Goal: Obtain resource: Download file/media

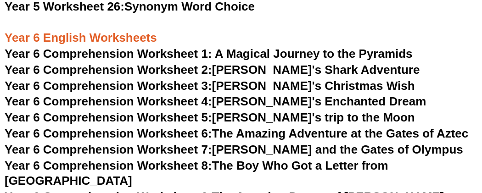
scroll to position [4965, 0]
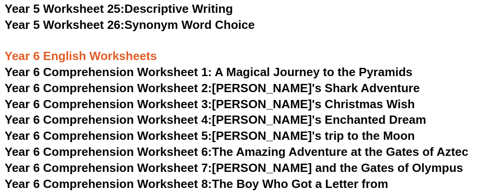
click at [80, 68] on span "Year 6 Comprehension Worksheet 1: A Magical Journey to the Pyramids" at bounding box center [209, 72] width 408 height 14
click at [130, 88] on span "Year 6 Comprehension Worksheet 2:" at bounding box center [109, 88] width 208 height 14
click at [196, 101] on span "Year 6 Comprehension Worksheet 3:" at bounding box center [109, 104] width 208 height 14
click at [177, 122] on span "Year 6 Comprehension Worksheet 4:" at bounding box center [109, 120] width 208 height 14
click at [166, 138] on span "Year 6 Comprehension Worksheet 5:" at bounding box center [109, 136] width 208 height 14
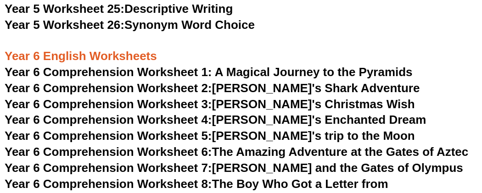
click at [195, 155] on span "Year 6 Comprehension Worksheet 6:" at bounding box center [109, 152] width 208 height 14
click at [240, 172] on link "Year 6 Comprehension Worksheet 7: [PERSON_NAME] and the Gates of Olympus" at bounding box center [234, 168] width 459 height 14
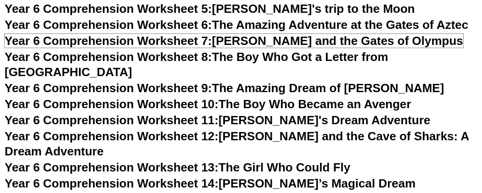
scroll to position [5094, 0]
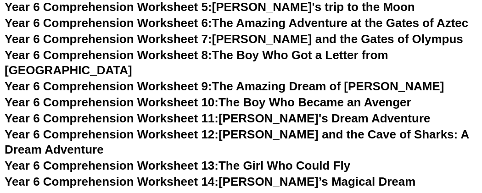
click at [192, 54] on span "Year 6 Comprehension Worksheet 8:" at bounding box center [109, 55] width 208 height 14
click at [189, 79] on span "Year 6 Comprehension Worksheet 9:" at bounding box center [109, 86] width 208 height 14
click at [215, 96] on span "Year 6 Comprehension Worksheet 10:" at bounding box center [112, 103] width 214 height 14
click at [198, 112] on span "Year 6 Comprehension Worksheet 11:" at bounding box center [112, 119] width 214 height 14
click at [165, 128] on span "Year 6 Comprehension Worksheet 12:" at bounding box center [112, 135] width 214 height 14
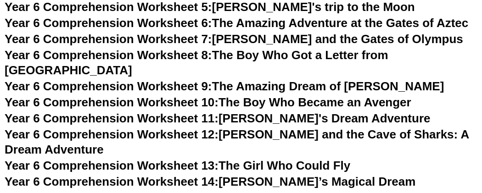
click at [223, 159] on link "Year 6 Comprehension Worksheet 13: The Girl Who Could Fly" at bounding box center [178, 166] width 346 height 14
click at [219, 175] on span "Year 6 Comprehension Worksheet 14:" at bounding box center [112, 182] width 214 height 14
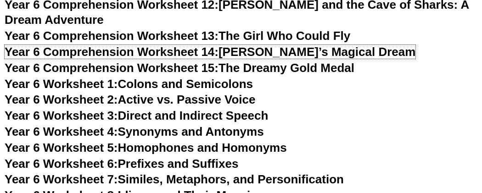
scroll to position [5226, 0]
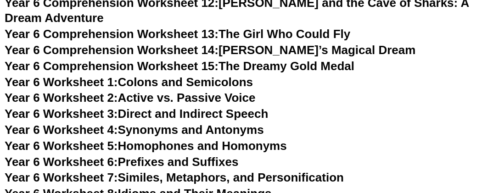
click at [200, 59] on span "Year 6 Comprehension Worksheet 15:" at bounding box center [112, 66] width 214 height 14
click at [163, 75] on link "Year 6 Worksheet 1: Colons and Semicolons" at bounding box center [129, 82] width 248 height 14
click at [147, 91] on link "Year 6 Worksheet 2: Active vs. Passive Voice" at bounding box center [130, 98] width 251 height 14
click at [200, 107] on link "Year 6 Worksheet 3: Direct and Indirect Speech" at bounding box center [137, 114] width 264 height 14
click at [196, 123] on link "Year 6 Worksheet 4: Synonyms and Antonyms" at bounding box center [134, 130] width 259 height 14
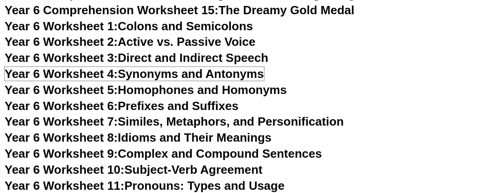
scroll to position [5281, 0]
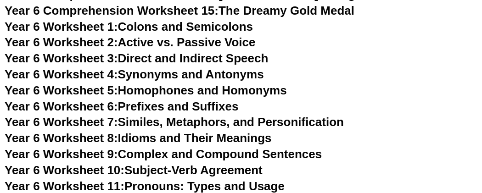
click at [127, 84] on link "Year 6 Worksheet 5: Homophones and Homonyms" at bounding box center [146, 91] width 282 height 14
click at [108, 100] on span "Year 6 Worksheet 6:" at bounding box center [61, 107] width 113 height 14
click at [163, 115] on link "Year 6 Worksheet 7: Similes, Metaphors, and Personification" at bounding box center [174, 122] width 339 height 14
click at [89, 131] on span "Year 6 Worksheet 8:" at bounding box center [61, 138] width 113 height 14
click at [202, 147] on link "Year 6 Worksheet 9: Complex and Compound Sentences" at bounding box center [163, 154] width 317 height 14
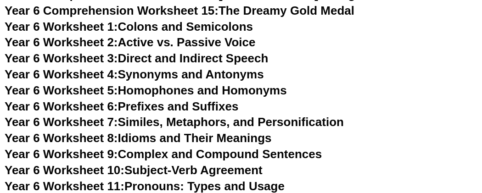
click at [162, 163] on link "Year 6 Worksheet 10: Subject-Verb Agreement" at bounding box center [134, 170] width 258 height 14
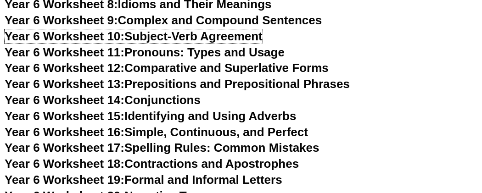
scroll to position [5413, 0]
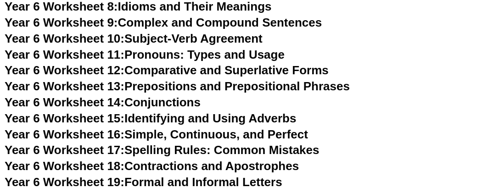
click at [94, 48] on span "Year 6 Worksheet 11:" at bounding box center [65, 55] width 120 height 14
click at [161, 63] on link "Year 6 Worksheet 12: Comparative and Superlative Forms" at bounding box center [167, 70] width 324 height 14
click at [138, 79] on link "Year 6 Worksheet 13: Prepositions and Prepositional Phrases" at bounding box center [177, 86] width 345 height 14
click at [131, 96] on link "Year 6 Worksheet 14: Conjunctions" at bounding box center [103, 103] width 196 height 14
click at [135, 112] on link "Year 6 Worksheet 15: Identifying and Using Adverbs" at bounding box center [151, 119] width 292 height 14
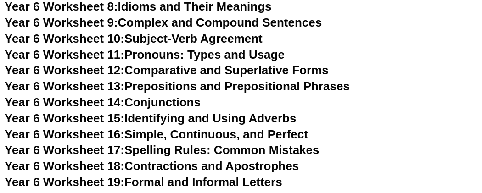
click at [142, 128] on link "Year 6 Worksheet 16: Simple, Continuous, and Perfect" at bounding box center [157, 135] width 304 height 14
click at [117, 143] on span "Year 6 Worksheet 17:" at bounding box center [65, 150] width 120 height 14
click at [128, 159] on link "Year 6 Worksheet 18: Contractions and Apostrophes" at bounding box center [152, 166] width 294 height 14
click at [158, 175] on link "Year 6 Worksheet 19: Formal and Informal Letters" at bounding box center [144, 182] width 278 height 14
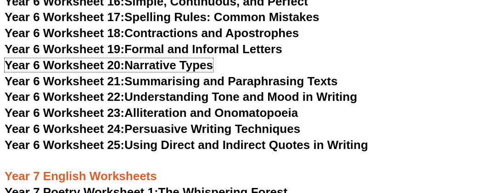
scroll to position [5546, 0]
click at [150, 74] on link "Year 6 Worksheet 21: Summarising and Paraphrasing Texts" at bounding box center [171, 81] width 333 height 14
click at [158, 90] on link "Year 6 Worksheet 22: Understanding Tone and Mood in Writing" at bounding box center [181, 97] width 353 height 14
click at [175, 106] on link "Year 6 Worksheet 23: Alliteration and Onomatopoeia" at bounding box center [151, 113] width 293 height 14
click at [193, 122] on link "Year 6 Worksheet 24: Persuasive Writing Techniques" at bounding box center [153, 129] width 296 height 14
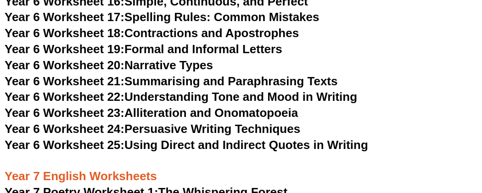
click at [124, 138] on span "Year 6 Worksheet 25:" at bounding box center [65, 145] width 120 height 14
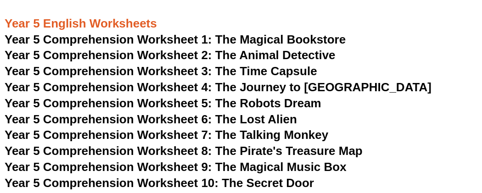
scroll to position [4330, 0]
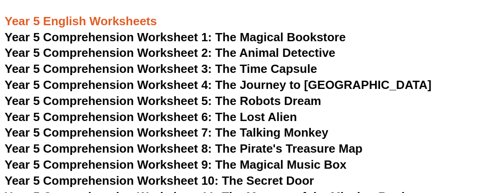
click at [160, 33] on span "Year 5 Comprehension Worksheet 1: The Magical Bookstore" at bounding box center [175, 37] width 341 height 14
click at [176, 54] on span "Year 5 Comprehension Worksheet 2: The Animal Detective" at bounding box center [170, 53] width 331 height 14
click at [164, 66] on span "Year 5 Comprehension Worksheet 3: The Time Capsule" at bounding box center [161, 69] width 313 height 14
click at [183, 83] on span "Year 5 Comprehension Worksheet 4: The Journey to [GEOGRAPHIC_DATA]" at bounding box center [218, 85] width 427 height 14
click at [180, 100] on span "Year 5 Comprehension Worksheet 5: The Robots Dream" at bounding box center [163, 101] width 317 height 14
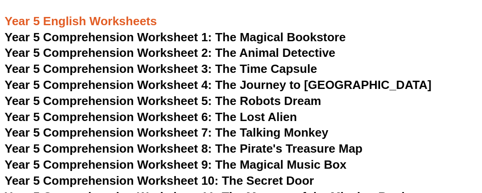
click at [151, 116] on span "Year 5 Comprehension Worksheet 6: The Lost Alien" at bounding box center [151, 117] width 293 height 14
click at [170, 135] on span "Year 5 Comprehension Worksheet 7: The Talking Monkey" at bounding box center [167, 133] width 324 height 14
click at [151, 146] on span "Year 5 Comprehension Worksheet 8: The Pirate's Treasure Map" at bounding box center [184, 149] width 358 height 14
click at [231, 164] on span "Year 5 Comprehension Worksheet 9: The Magical Music Box" at bounding box center [176, 165] width 342 height 14
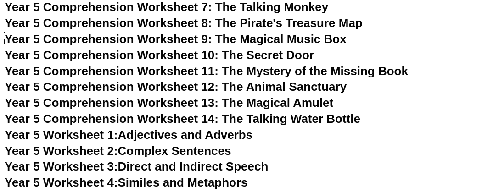
scroll to position [4460, 0]
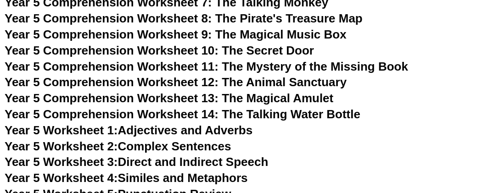
click at [190, 51] on span "Year 5 Comprehension Worksheet 10: The Secret Door" at bounding box center [160, 51] width 310 height 14
click at [176, 66] on span "Year 5 Comprehension Worksheet 11: The Mystery of the Missing Book" at bounding box center [207, 67] width 404 height 14
click at [174, 84] on span "Year 5 Comprehension Worksheet 12: The Animal Sanctuary" at bounding box center [176, 82] width 342 height 14
click at [217, 100] on span "Year 5 Comprehension Worksheet 13: The Magical Amulet" at bounding box center [169, 98] width 329 height 14
click at [194, 113] on span "Year 5 Comprehension Worksheet 14: The Talking Water Bottle" at bounding box center [183, 114] width 356 height 14
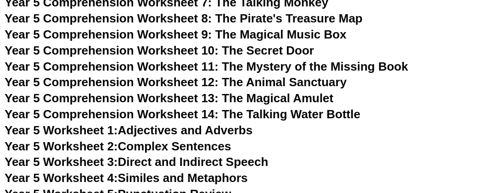
click at [218, 129] on link "Year 5 Worksheet 1: Adjectives and Adverbs" at bounding box center [129, 131] width 248 height 14
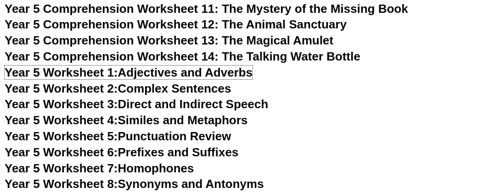
scroll to position [4517, 0]
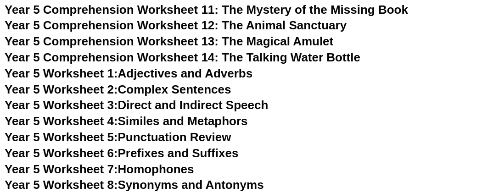
click at [109, 94] on span "Year 5 Worksheet 2:" at bounding box center [61, 90] width 113 height 14
click at [182, 105] on link "Year 5 Worksheet 3: Direct and Indirect Speech" at bounding box center [137, 105] width 264 height 14
click at [176, 125] on link "Year 5 Worksheet 4: Similes and Metaphors" at bounding box center [126, 121] width 243 height 14
click at [143, 141] on link "Year 5 Worksheet 5: Punctuation Review" at bounding box center [118, 137] width 226 height 14
click at [140, 154] on link "Year 5 Worksheet 6: Prefixes and Suffixes" at bounding box center [122, 153] width 234 height 14
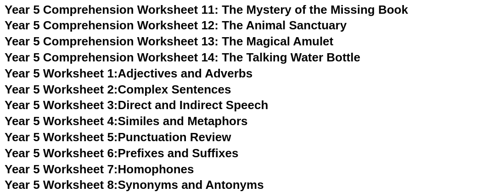
click at [171, 166] on link "Year 5 Worksheet 7: Homophones" at bounding box center [100, 170] width 190 height 14
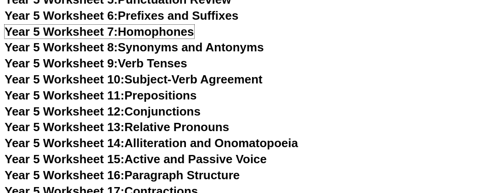
scroll to position [4658, 0]
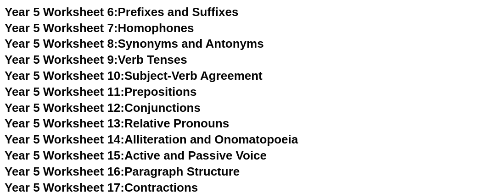
click at [141, 45] on link "Year 5 Worksheet 8: Synonyms and Antonyms" at bounding box center [134, 44] width 259 height 14
click at [138, 57] on link "Year 5 Worksheet 9: Verb Tenses" at bounding box center [96, 60] width 183 height 14
click at [142, 73] on link "Year 5 Worksheet 10: Subject-Verb Agreement" at bounding box center [134, 76] width 258 height 14
click at [127, 90] on link "Year 5 Worksheet 11: Prepositions" at bounding box center [101, 92] width 192 height 14
click at [180, 108] on link "Year 5 Worksheet 12: Conjunctions" at bounding box center [103, 108] width 196 height 14
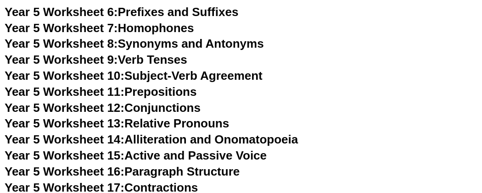
click at [140, 123] on link "Year 5 Worksheet 13: Relative Pronouns" at bounding box center [117, 124] width 225 height 14
click at [180, 137] on link "Year 5 Worksheet 14: Alliteration and Onomatopoeia" at bounding box center [151, 140] width 293 height 14
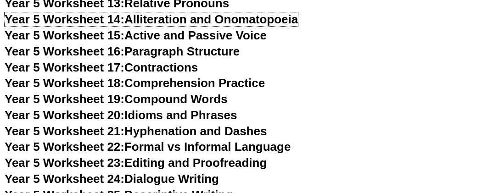
scroll to position [4781, 0]
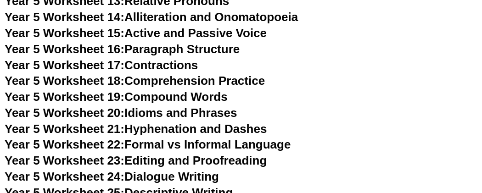
click at [163, 35] on link "Year 5 Worksheet 15: Active and Passive Voice" at bounding box center [136, 33] width 262 height 14
click at [179, 48] on link "Year 5 Worksheet 16: Paragraph Structure" at bounding box center [122, 49] width 235 height 14
click at [157, 66] on link "Year 5 Worksheet 17: Contractions" at bounding box center [101, 65] width 193 height 14
click at [160, 79] on link "Year 5 Worksheet 18: Comprehension Practice" at bounding box center [135, 81] width 260 height 14
click at [164, 96] on link "Year 5 Worksheet 19: Compound Words" at bounding box center [116, 97] width 223 height 14
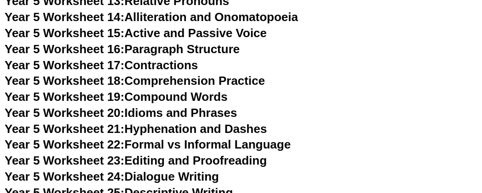
click at [170, 112] on link "Year 5 Worksheet 20: Idioms and Phrases" at bounding box center [121, 113] width 232 height 14
click at [203, 128] on link "Year 5 Worksheet 21: Hyphenation and Dashes" at bounding box center [136, 129] width 262 height 14
click at [247, 144] on link "Year 5 Worksheet 22: Formal vs Informal Language" at bounding box center [148, 145] width 286 height 14
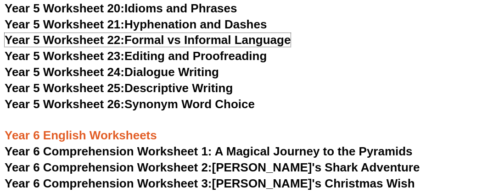
scroll to position [4889, 0]
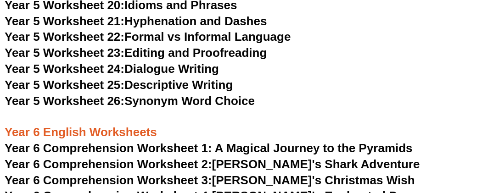
click at [157, 54] on link "Year 5 Worksheet 23: Editing and Proofreading" at bounding box center [136, 53] width 262 height 14
click at [178, 69] on link "Year 5 Worksheet 24: Dialogue Writing" at bounding box center [112, 69] width 214 height 14
click at [172, 84] on link "Year 5 Worksheet 25: Descriptive Writing" at bounding box center [119, 85] width 228 height 14
click at [169, 102] on link "Year 5 Worksheet 26: Synonym Word Choice" at bounding box center [130, 101] width 250 height 14
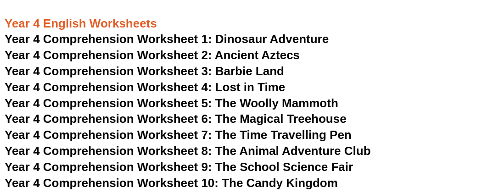
scroll to position [3629, 0]
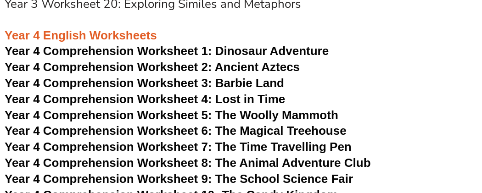
click at [151, 46] on span "Year 4 Comprehension Worksheet 1:" at bounding box center [109, 51] width 208 height 14
click at [164, 69] on span "Year 4 Comprehension Worksheet 2: Ancient Aztecs" at bounding box center [152, 67] width 295 height 14
click at [185, 85] on span "Year 4 Comprehension Worksheet 3: Barbie Land" at bounding box center [145, 83] width 280 height 14
click at [212, 103] on span "Year 4 Comprehension Worksheet 4: Lost in Time" at bounding box center [145, 99] width 281 height 14
click at [160, 113] on span "Year 4 Comprehension Worksheet 5: The Woolly Mammoth" at bounding box center [172, 115] width 334 height 14
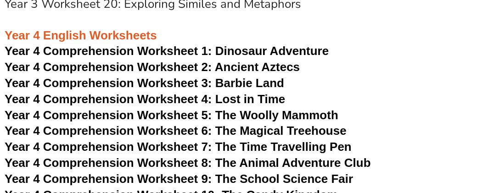
click at [160, 113] on span "Year 4 Comprehension Worksheet 5: The Woolly Mammoth" at bounding box center [172, 115] width 334 height 14
click at [134, 136] on span "Year 4 Comprehension Worksheet 6: The Magical Treehouse" at bounding box center [176, 131] width 342 height 14
click at [162, 144] on span "Year 4 Comprehension Worksheet 7: The Time Travelling Pen" at bounding box center [178, 147] width 347 height 14
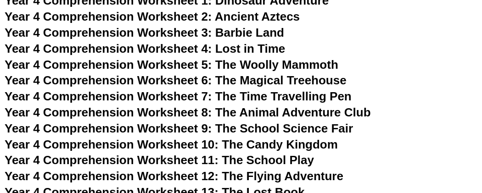
scroll to position [3687, 0]
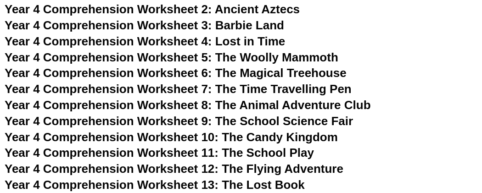
click at [211, 104] on span "Year 4 Comprehension Worksheet 8: The Animal Adventure Club" at bounding box center [188, 105] width 366 height 14
click at [194, 122] on span "Year 4 Comprehension Worksheet 9: The School Science Fair" at bounding box center [179, 121] width 349 height 14
click at [225, 135] on span "Year 4 Comprehension Worksheet 10: The Candy Kingdom" at bounding box center [171, 137] width 333 height 14
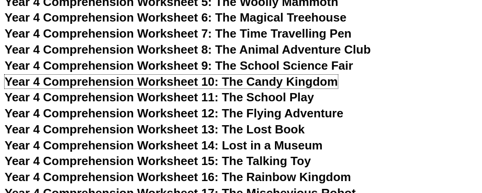
scroll to position [3748, 0]
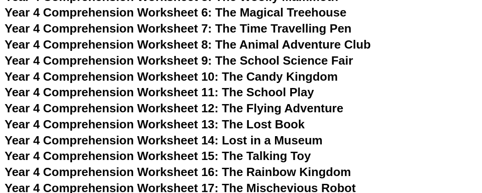
click at [161, 93] on span "Year 4 Comprehension Worksheet 11: The School Play" at bounding box center [160, 92] width 310 height 14
click at [216, 112] on span "Year 4 Comprehension Worksheet 12: The Flying Adventure" at bounding box center [174, 108] width 339 height 14
click at [228, 127] on span "Year 4 Comprehension Worksheet 13: The Lost Book" at bounding box center [155, 125] width 300 height 14
click at [219, 144] on span "Year 4 Comprehension Worksheet 14: Lost in a Museum" at bounding box center [164, 141] width 318 height 14
click at [218, 158] on span "Year 4 Comprehension Worksheet 15: The Talking Toy" at bounding box center [158, 156] width 306 height 14
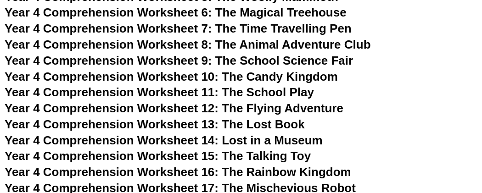
click at [201, 176] on span "Year 4 Comprehension Worksheet 16: The Rainbow Kingdom" at bounding box center [178, 172] width 347 height 14
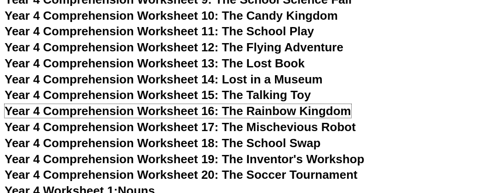
scroll to position [3811, 0]
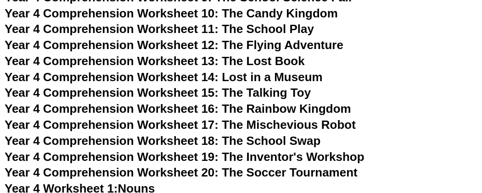
click at [183, 124] on span "Year 4 Comprehension Worksheet 17: The Mischevious Robot" at bounding box center [180, 125] width 351 height 14
click at [187, 136] on span "Year 4 Comprehension Worksheet 18: The School Swap" at bounding box center [163, 141] width 316 height 14
click at [186, 155] on span "Year 4 Comprehension Worksheet 19: The Inventor's Workshop" at bounding box center [185, 157] width 360 height 14
click at [245, 171] on span "Year 4 Comprehension Worksheet 20: The Soccer Tournament" at bounding box center [181, 173] width 353 height 14
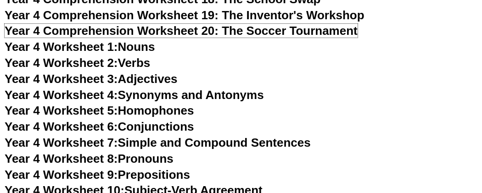
scroll to position [3953, 0]
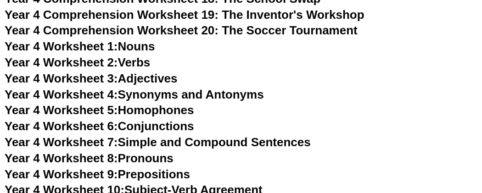
click at [116, 47] on span "Year 4 Worksheet 1:" at bounding box center [61, 46] width 113 height 14
click at [141, 63] on link "Year 4 Worksheet 2: Verbs" at bounding box center [78, 63] width 146 height 14
click at [145, 79] on link "Year 4 Worksheet 3: Adjectives" at bounding box center [91, 79] width 173 height 14
click at [148, 97] on link "Year 4 Worksheet 4: Synonyms and Antonyms" at bounding box center [134, 95] width 259 height 14
click at [118, 111] on span "Year 4 Worksheet 5:" at bounding box center [61, 110] width 113 height 14
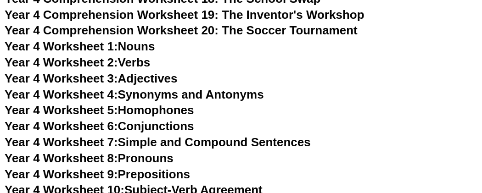
click at [150, 123] on link "Year 4 Worksheet 6: Conjunctions" at bounding box center [100, 126] width 190 height 14
click at [156, 145] on link "Year 4 Worksheet 7: Simple and Compound Sentences" at bounding box center [158, 142] width 306 height 14
click at [157, 160] on link "Year 4 Worksheet 8: Pronouns" at bounding box center [89, 159] width 169 height 14
click at [147, 175] on link "Year 4 Worksheet 9: Prepositions" at bounding box center [98, 175] width 186 height 14
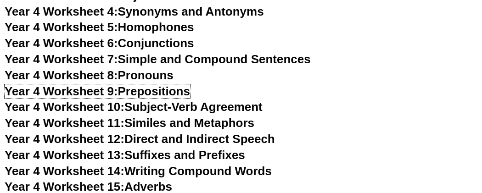
scroll to position [4056, 0]
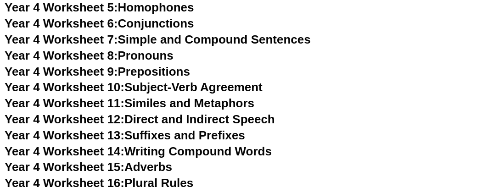
click at [128, 90] on link "Year 4 Worksheet 10: Subject-Verb Agreement" at bounding box center [134, 87] width 258 height 14
click at [156, 101] on link "Year 4 Worksheet 11: Similes and Metaphors" at bounding box center [130, 103] width 250 height 14
click at [171, 119] on link "Year 4 Worksheet 12: Direct and Indirect Speech" at bounding box center [140, 120] width 270 height 14
click at [142, 135] on link "Year 4 Worksheet 13: Suffixes and Prefixes" at bounding box center [125, 136] width 241 height 14
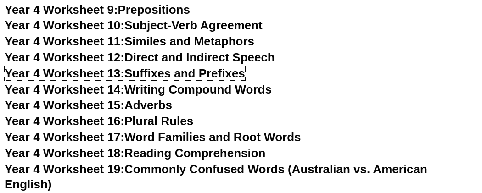
scroll to position [4127, 0]
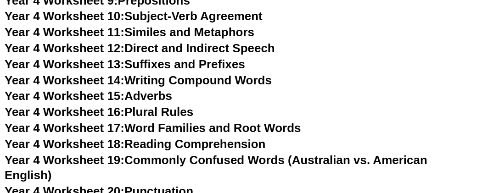
click at [129, 77] on link "Year 4 Worksheet 14: Writing Compound Words" at bounding box center [138, 80] width 267 height 14
click at [152, 96] on link "Year 4 Worksheet 15: Adverbs" at bounding box center [89, 96] width 168 height 14
click at [164, 109] on link "Year 4 Worksheet 16: Plural Rules" at bounding box center [99, 112] width 189 height 14
click at [208, 127] on link "Year 4 Worksheet 17: Word Families and Root Words" at bounding box center [153, 128] width 296 height 14
click at [194, 142] on link "Year 4 Worksheet 18: Reading Comprehension" at bounding box center [135, 144] width 261 height 14
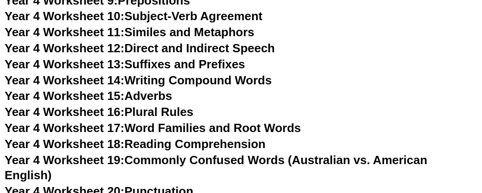
click at [153, 162] on link "Year 4 Worksheet 19: Commonly Confused Words (Australian vs. American English)" at bounding box center [216, 167] width 423 height 29
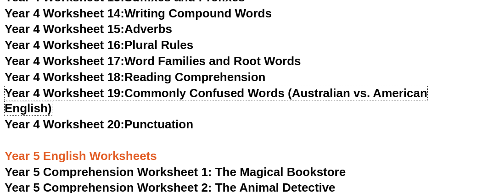
scroll to position [4237, 0]
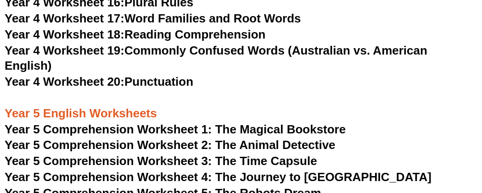
click at [141, 83] on link "Year 4 Worksheet 20: Punctuation" at bounding box center [99, 82] width 189 height 14
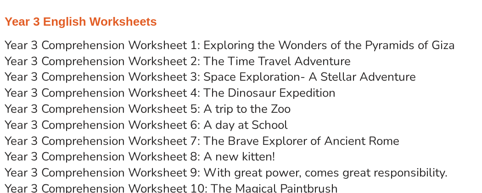
scroll to position [2963, 0]
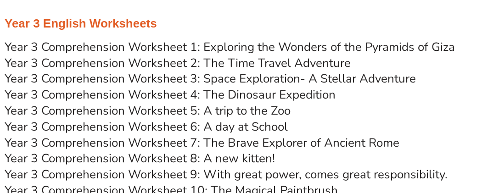
click at [121, 46] on link "Year 3 Comprehension Worksheet 1: Exploring the Wonders of the Pyramids of Giza" at bounding box center [230, 47] width 450 height 16
click at [190, 62] on link "Year 3 Comprehension Worksheet 2: The Time Travel Adventure" at bounding box center [178, 63] width 346 height 16
click at [196, 80] on link "Year 3 Comprehension Worksheet 3: Space Exploration- A Stellar Adventure" at bounding box center [210, 79] width 411 height 16
click at [206, 94] on link "Year 3 Comprehension Worksheet 4: The Dinosaur Expedition" at bounding box center [170, 95] width 331 height 16
click at [220, 113] on link "Year 3 Comprehension Worksheet 5: A trip to the Zoo" at bounding box center [148, 111] width 286 height 16
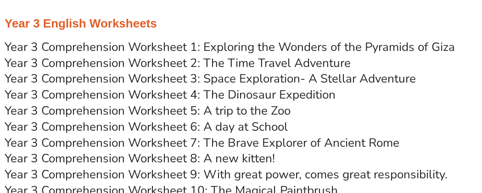
click at [198, 124] on link "Year 3 Comprehension Worksheet 6: A day at School" at bounding box center [146, 127] width 283 height 16
click at [180, 143] on link "Year 3 Comprehension Worksheet 7: The Brave Explorer of Ancient Rome" at bounding box center [202, 143] width 395 height 16
click at [187, 160] on link "Year 3 Comprehension Worksheet 8: A new kitten!" at bounding box center [140, 159] width 270 height 16
click at [181, 177] on link "Year 3 Comprehension Worksheet 9: With great power, comes great responsibility." at bounding box center [226, 175] width 443 height 16
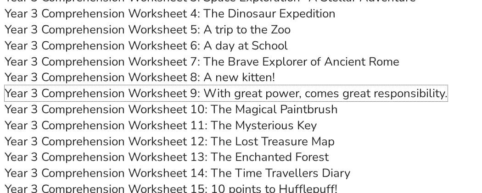
scroll to position [3050, 0]
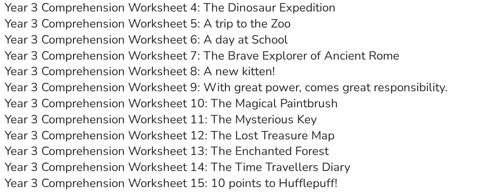
click at [160, 102] on link "Year 3 Comprehension Worksheet 10: The Magical Paintbrush" at bounding box center [171, 104] width 333 height 16
click at [193, 123] on link "Year 3 Comprehension Worksheet 11: The Mysterious Key" at bounding box center [161, 120] width 312 height 16
click at [179, 140] on link "Year 3 Comprehension Worksheet 12: The Lost Treasure Map" at bounding box center [170, 136] width 330 height 16
click at [160, 154] on link "Year 3 Comprehension Worksheet 13: The Enchanted Forest" at bounding box center [167, 151] width 324 height 16
click at [179, 170] on link "Year 3 Comprehension Worksheet 14: The Time Travellers Diary" at bounding box center [178, 167] width 346 height 16
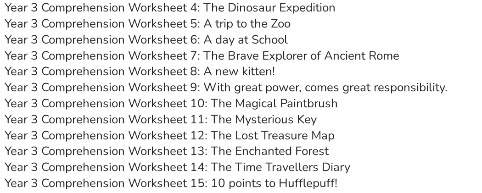
click at [217, 185] on link "Year 3 Comprehension Worksheet 15: 10 points to Hufflepuff!" at bounding box center [171, 183] width 333 height 16
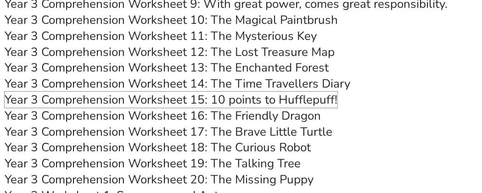
scroll to position [3138, 0]
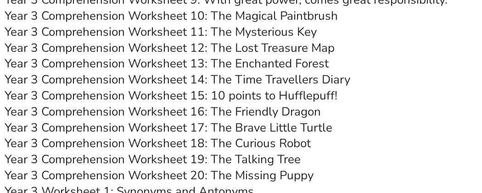
click at [159, 113] on link "Year 3 Comprehension Worksheet 16: The Friendly Dragon" at bounding box center [163, 112] width 316 height 16
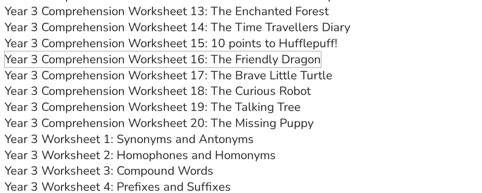
scroll to position [3197, 0]
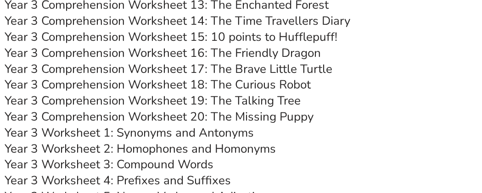
click at [135, 68] on link "Year 3 Comprehension Worksheet 17: The Brave Little Turtle" at bounding box center [169, 69] width 328 height 16
click at [166, 87] on link "Year 3 Comprehension Worksheet 18: The Curious Robot" at bounding box center [158, 85] width 306 height 16
click at [187, 99] on link "Year 3 Comprehension Worksheet 19: The Talking Tree" at bounding box center [153, 101] width 296 height 16
click at [189, 115] on link "Year 3 Comprehension Worksheet 20: The Missing Puppy" at bounding box center [159, 117] width 309 height 16
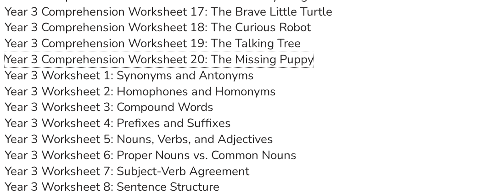
scroll to position [3255, 0]
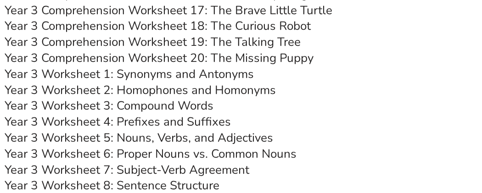
click at [98, 76] on link "Year 3 Worksheet 1: Synonyms and Antonyms" at bounding box center [129, 74] width 249 height 16
click at [174, 90] on link "Year 3 Worksheet 2: Homophones and Homonyms" at bounding box center [140, 90] width 271 height 16
click at [169, 112] on link "Year 3 Worksheet 3: Compound Words" at bounding box center [109, 106] width 209 height 16
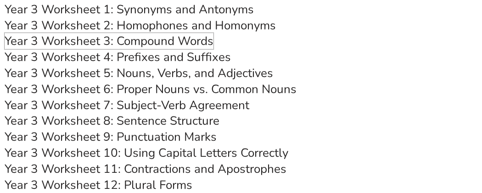
scroll to position [3321, 0]
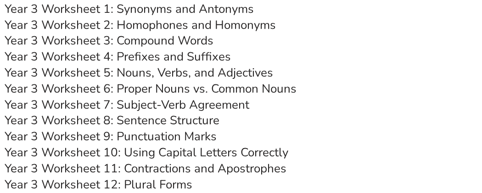
click at [106, 58] on link "Year 3 Worksheet 4: Prefixes and Suffixes" at bounding box center [118, 57] width 226 height 16
click at [152, 73] on link "Year 3 Worksheet 5: Nouns, Verbs, and Adjectives" at bounding box center [139, 73] width 269 height 16
click at [118, 88] on link "Year 3 Worksheet 6: Proper Nouns vs. Common Nouns" at bounding box center [151, 89] width 292 height 16
click at [152, 107] on link "Year 3 Worksheet 7: Subject-Verb Agreement" at bounding box center [127, 105] width 245 height 16
click at [160, 120] on link "Year 3 Worksheet 8: Sentence Structure" at bounding box center [112, 121] width 215 height 16
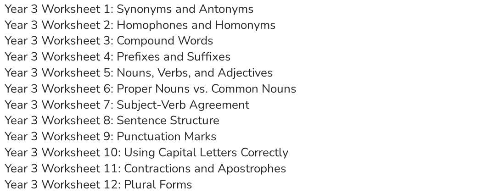
click at [179, 139] on link "Year 3 Worksheet 9: Punctuation Marks" at bounding box center [111, 137] width 212 height 16
click at [169, 152] on link "Year 3 Worksheet 10: Using Capital Letters Correctly" at bounding box center [147, 153] width 284 height 16
click at [181, 169] on link "Year 3 Worksheet 11: Contractions and Apostrophes" at bounding box center [146, 169] width 282 height 16
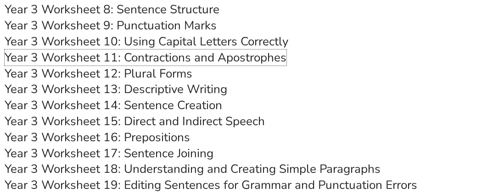
scroll to position [3436, 0]
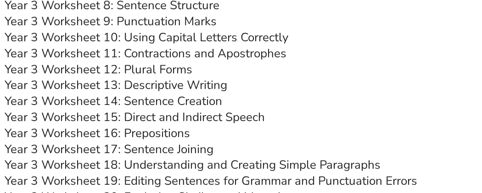
click at [136, 72] on link "Year 3 Worksheet 12: Plural Forms" at bounding box center [99, 70] width 188 height 16
click at [170, 85] on link "Year 3 Worksheet 13: Descriptive Writing" at bounding box center [116, 85] width 223 height 16
click at [164, 102] on link "Year 3 Worksheet 14: Sentence Creation" at bounding box center [114, 101] width 218 height 16
click at [183, 118] on link "Year 3 Worksheet 15: Direct and Indirect Speech" at bounding box center [135, 117] width 260 height 16
click at [139, 130] on link "Year 3 Worksheet 16: Prepositions" at bounding box center [98, 133] width 186 height 16
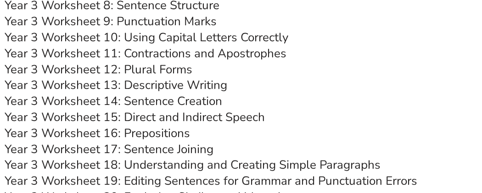
click at [161, 149] on link "Year 3 Worksheet 17: Sentence Joining" at bounding box center [109, 149] width 209 height 16
click at [165, 162] on link "Year 3 Worksheet 18: Understanding and Creating Simple Paragraphs" at bounding box center [193, 165] width 376 height 16
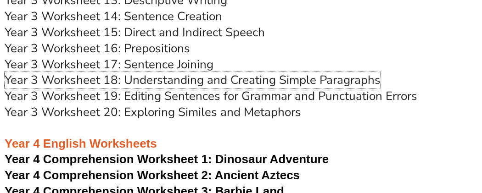
scroll to position [3527, 0]
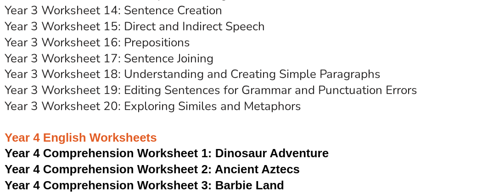
click at [151, 91] on link "Year 3 Worksheet 19: Editing Sentences for Grammar and Punctuation Errors" at bounding box center [211, 90] width 413 height 16
click at [180, 103] on link "Year 3 Worksheet 20: Exploring Similes and Metaphors" at bounding box center [153, 106] width 297 height 16
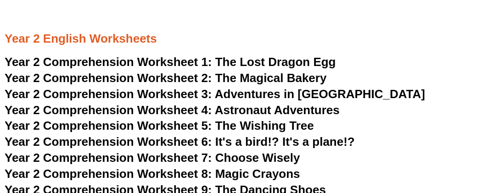
scroll to position [2114, 0]
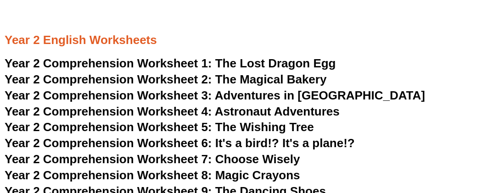
click at [174, 63] on span "Year 2 Comprehension Worksheet 1:" at bounding box center [109, 63] width 208 height 14
click at [184, 80] on span "Year 2 Comprehension Worksheet 2:" at bounding box center [109, 80] width 208 height 14
click at [175, 97] on span "Year 2 Comprehension Worksheet 3:" at bounding box center [109, 96] width 208 height 14
click at [190, 113] on span "Year 2 Comprehension Worksheet 4:" at bounding box center [109, 112] width 208 height 14
click at [177, 120] on span "Year 2 Comprehension Worksheet 5:" at bounding box center [109, 127] width 208 height 14
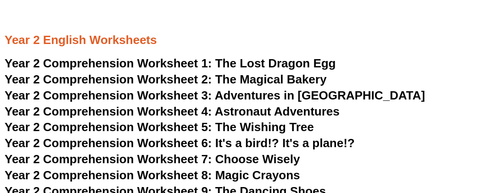
click at [175, 145] on span "Year 2 Comprehension Worksheet 6: It's a bird!? It's a plane!?" at bounding box center [180, 143] width 350 height 14
click at [144, 159] on span "Year 2 Comprehension Worksheet 7:" at bounding box center [109, 159] width 208 height 14
drag, startPoint x: 175, startPoint y: 176, endPoint x: 183, endPoint y: 176, distance: 8.7
click at [175, 176] on span "Year 2 Comprehension Worksheet 8: Magic Crayons" at bounding box center [153, 176] width 296 height 14
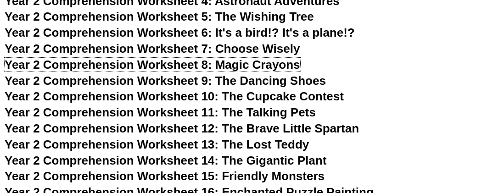
scroll to position [2241, 0]
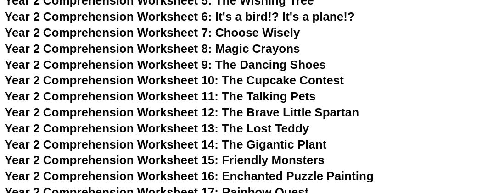
click at [170, 64] on span "Year 2 Comprehension Worksheet 9: The Dancing Shoes" at bounding box center [165, 65] width 321 height 14
click at [203, 79] on span "Year 2 Comprehension Worksheet 10: The Cupcake Contest" at bounding box center [174, 80] width 339 height 14
click at [210, 96] on span "Year 2 Comprehension Worksheet 11: The Talking Pets" at bounding box center [160, 97] width 311 height 14
click at [220, 116] on span "Year 2 Comprehension Worksheet 12: The Brave Little Spartan" at bounding box center [182, 113] width 355 height 14
click at [226, 133] on span "Year 2 Comprehension Worksheet 13: The Lost Teddy" at bounding box center [157, 129] width 304 height 14
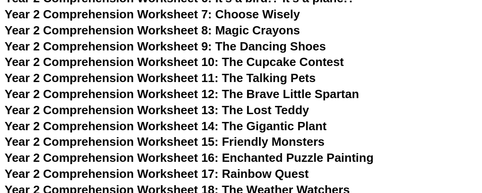
scroll to position [2282, 0]
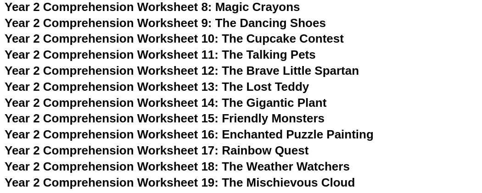
click at [173, 101] on span "Year 2 Comprehension Worksheet 14: The Gigantic Plant" at bounding box center [166, 103] width 322 height 14
click at [205, 120] on span "Year 2 Comprehension Worksheet 15: Friendly Monsters" at bounding box center [165, 119] width 320 height 14
click at [203, 138] on span "Year 2 Comprehension Worksheet 16: Enchanted Puzzle Painting" at bounding box center [189, 135] width 369 height 14
click at [191, 151] on span "Year 2 Comprehension Worksheet 17: Rainbow Quest" at bounding box center [157, 151] width 304 height 14
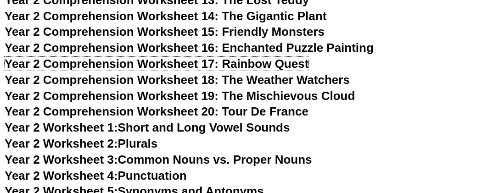
scroll to position [2370, 0]
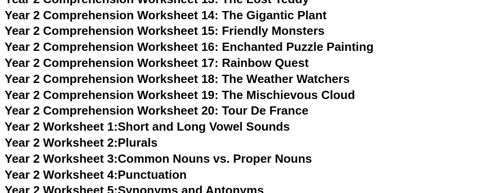
click at [167, 77] on span "Year 2 Comprehension Worksheet 18: The Weather Watchers" at bounding box center [177, 79] width 345 height 14
click at [180, 99] on span "Year 2 Comprehension Worksheet 19: The Mischievous Cloud" at bounding box center [180, 95] width 350 height 14
click at [206, 110] on span "Year 2 Comprehension Worksheet 20: Tour De France" at bounding box center [157, 111] width 304 height 14
click at [170, 127] on link "Year 2 Worksheet 1: Short and Long Vowel Sounds" at bounding box center [147, 127] width 285 height 14
click at [139, 143] on link "Year 2 Worksheet 2: Plurals" at bounding box center [81, 143] width 153 height 14
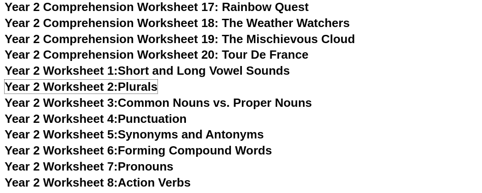
scroll to position [2483, 0]
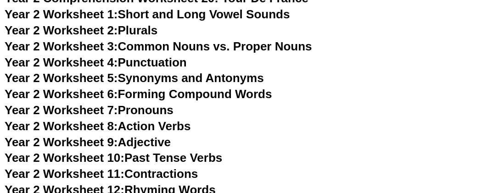
click at [184, 43] on link "Year 2 Worksheet 3: Common Nouns vs. Proper Nouns" at bounding box center [159, 46] width 308 height 14
click at [152, 62] on link "Year 2 Worksheet 4: Punctuation" at bounding box center [96, 63] width 182 height 14
click at [126, 75] on link "Year 2 Worksheet 5: Synonyms and Antonyms" at bounding box center [134, 78] width 259 height 14
click at [172, 94] on link "Year 2 Worksheet 6: Forming Compound Words" at bounding box center [138, 94] width 267 height 14
click at [128, 108] on link "Year 2 Worksheet 7: Pronouns" at bounding box center [89, 110] width 169 height 14
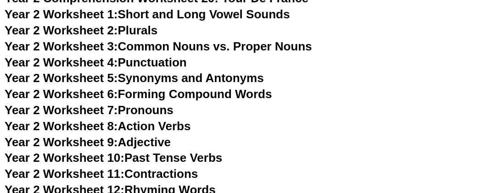
click at [145, 131] on link "Year 2 Worksheet 8: Action Verbs" at bounding box center [98, 126] width 186 height 14
click at [145, 143] on link "Year 2 Worksheet 9: Adjective" at bounding box center [88, 142] width 166 height 14
click at [159, 158] on link "Year 2 Worksheet 10: Past Tense Verbs" at bounding box center [114, 158] width 218 height 14
click at [158, 174] on link "Year 2 Worksheet 11: Contractions" at bounding box center [101, 174] width 193 height 14
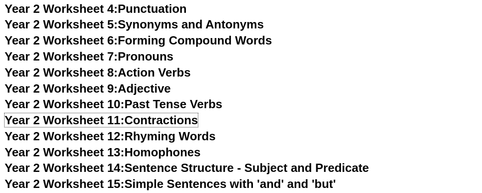
scroll to position [2540, 0]
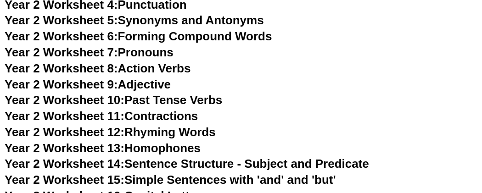
click at [155, 134] on link "Year 2 Worksheet 12: Rhyming Words" at bounding box center [110, 132] width 211 height 14
click at [158, 151] on link "Year 2 Worksheet 13: Homophones" at bounding box center [103, 148] width 196 height 14
click at [208, 169] on link "Year 2 Worksheet 14: Sentence Structure - Subject and Predicate" at bounding box center [187, 164] width 365 height 14
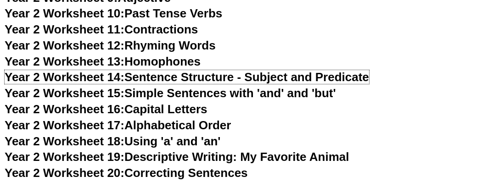
scroll to position [2630, 0]
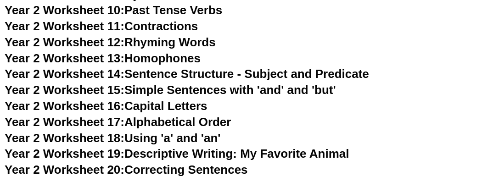
click at [165, 90] on link "Year 2 Worksheet 15: Simple Sentences with 'and' and 'but'" at bounding box center [171, 90] width 332 height 14
click at [177, 104] on link "Year 2 Worksheet 16: Capital Letters" at bounding box center [106, 106] width 203 height 14
click at [181, 125] on link "Year 2 Worksheet 17: Alphabetical Order" at bounding box center [118, 122] width 226 height 14
click at [170, 135] on link "Year 2 Worksheet 18: Using 'a' and 'an'" at bounding box center [113, 138] width 216 height 14
click at [231, 156] on link "Year 2 Worksheet 19: Descriptive Writing: My Favorite Animal" at bounding box center [177, 154] width 344 height 14
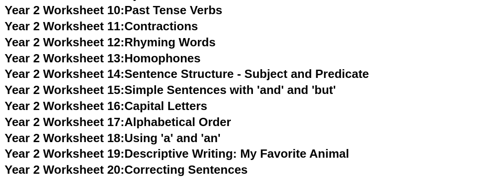
click at [135, 168] on link "Year 2 Worksheet 20: Correcting Sentences" at bounding box center [126, 170] width 243 height 14
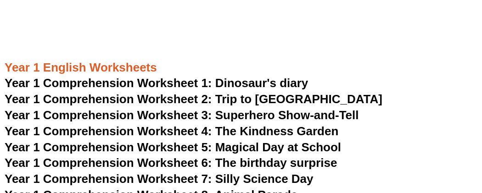
scroll to position [1075, 0]
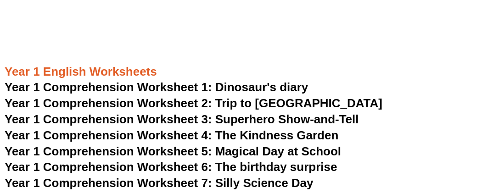
click at [152, 87] on span "Year 1 Comprehension Worksheet 1: Dinosaur's diary" at bounding box center [157, 87] width 304 height 14
click at [161, 102] on span "Year 1 Comprehension Worksheet 2: Trip to [GEOGRAPHIC_DATA]" at bounding box center [194, 103] width 378 height 14
click at [187, 122] on span "Year 1 Comprehension Worksheet 3: Superhero Show-and-Tell" at bounding box center [182, 120] width 355 height 14
click at [200, 134] on span "Year 1 Comprehension Worksheet 4: The Kindness Garden" at bounding box center [172, 136] width 334 height 14
click at [182, 153] on span "Year 1 Comprehension Worksheet 5: Magical Day at School" at bounding box center [173, 152] width 337 height 14
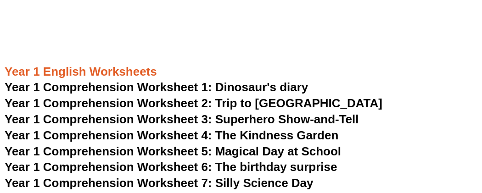
click at [198, 164] on span "Year 1 Comprehension Worksheet 6: The birthday surprise" at bounding box center [171, 167] width 332 height 14
click at [204, 184] on span "Year 1 Comprehension Worksheet 7: Silly Science Day" at bounding box center [159, 183] width 309 height 14
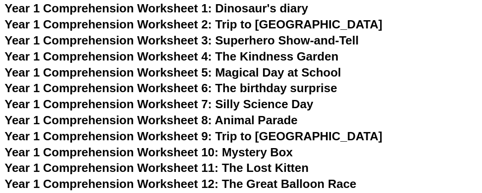
scroll to position [1186, 0]
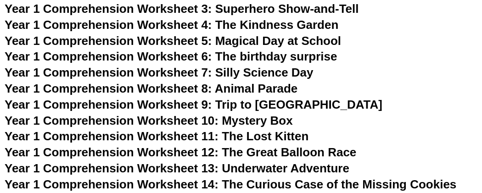
click at [153, 83] on span "Year 1 Comprehension Worksheet 8: Animal Parade" at bounding box center [151, 89] width 293 height 14
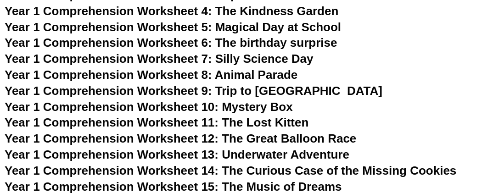
scroll to position [1200, 0]
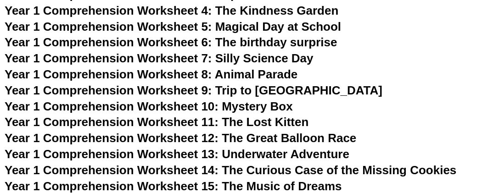
click at [177, 88] on span "Year 1 Comprehension Worksheet 9: Trip to [GEOGRAPHIC_DATA]" at bounding box center [194, 91] width 378 height 14
click at [201, 108] on span "Year 1 Comprehension Worksheet 10: Mystery Box" at bounding box center [149, 107] width 288 height 14
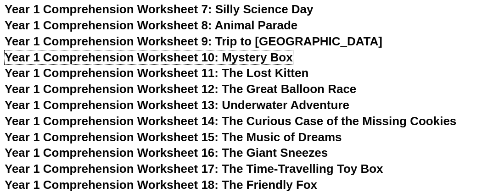
scroll to position [1252, 0]
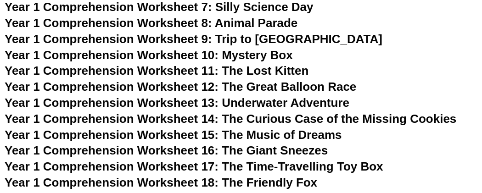
click at [190, 68] on span "Year 1 Comprehension Worksheet 11: The Lost Kitten" at bounding box center [157, 71] width 304 height 14
click at [208, 91] on span "Year 1 Comprehension Worksheet 12: The Great Balloon Race" at bounding box center [181, 87] width 352 height 14
click at [225, 103] on span "Year 1 Comprehension Worksheet 13: Underwater Adventure" at bounding box center [177, 103] width 345 height 14
click at [214, 122] on span "Year 1 Comprehension Worksheet 14: The Curious Case of the Missing Cookies" at bounding box center [231, 119] width 452 height 14
click at [229, 137] on span "Year 1 Comprehension Worksheet 15: The Music of Dreams" at bounding box center [174, 135] width 338 height 14
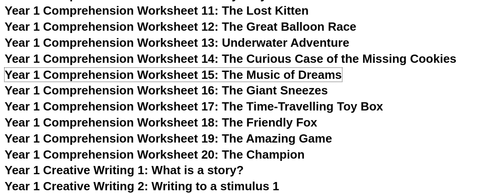
scroll to position [1312, 0]
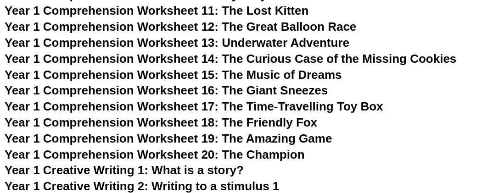
click at [182, 85] on span "Year 1 Comprehension Worksheet 16: The Giant Sneezes" at bounding box center [166, 91] width 323 height 14
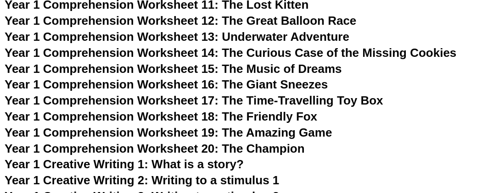
scroll to position [1326, 0]
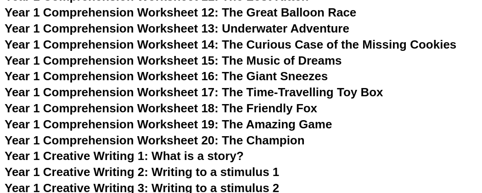
click at [209, 91] on span "Year 1 Comprehension Worksheet 17: The Time-Travelling Toy Box" at bounding box center [194, 92] width 379 height 14
click at [183, 109] on span "Year 1 Comprehension Worksheet 18: The Friendly Fox" at bounding box center [161, 108] width 313 height 14
click at [228, 128] on span "Year 1 Comprehension Worksheet 19: The Amazing Game" at bounding box center [168, 125] width 327 height 14
click at [220, 140] on span "Year 1 Comprehension Worksheet 20: The Champion" at bounding box center [155, 141] width 300 height 14
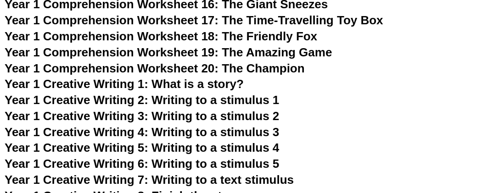
scroll to position [1410, 0]
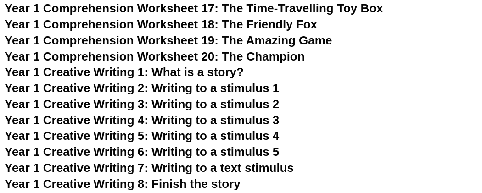
click at [187, 72] on span "Year 1 Creative Writing 1: What is a story?" at bounding box center [124, 72] width 239 height 14
click at [227, 85] on span "Year 1 Creative Writing 2: Writing to a stimulus 1" at bounding box center [142, 88] width 275 height 14
click at [180, 104] on span "Year 1 Creative Writing 3: Writing to a stimulus 2" at bounding box center [142, 104] width 275 height 14
click at [176, 118] on span "Year 1 Creative Writing 4: Writing to a stimulus 3" at bounding box center [142, 120] width 275 height 14
click at [188, 137] on span "Year 1 Creative Writing 5: Writing to a stimulus 4" at bounding box center [142, 136] width 275 height 14
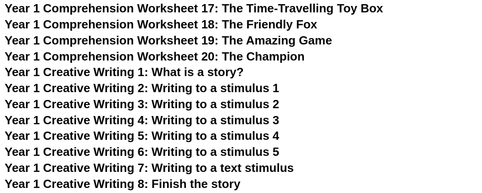
click at [252, 155] on span "Year 1 Creative Writing 6: Writing to a stimulus 5" at bounding box center [142, 152] width 275 height 14
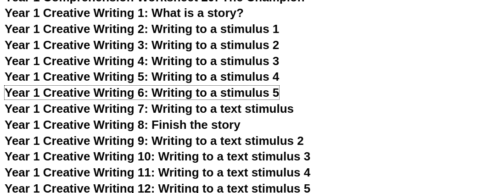
scroll to position [1499, 0]
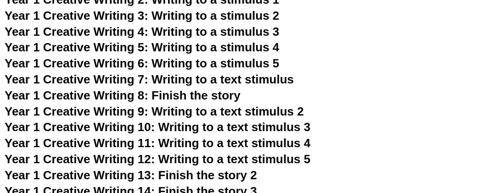
click at [113, 80] on span "Year 1 Creative Writing 7: Writing to a text stimulus" at bounding box center [149, 80] width 289 height 14
click at [183, 94] on span "Year 1 Creative Writing 8: Finish the story" at bounding box center [123, 96] width 236 height 14
click at [67, 114] on span "Year 1 Creative Writing 9: Writing to a text stimulus 2" at bounding box center [154, 112] width 299 height 14
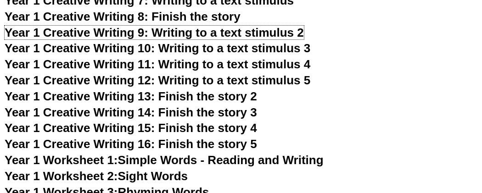
scroll to position [1583, 0]
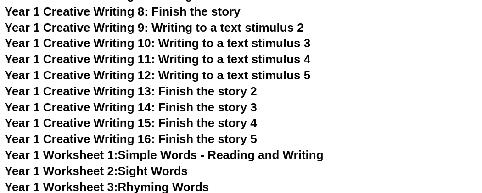
click at [114, 44] on span "Year 1 Creative Writing 10: Writing to a text stimulus 3" at bounding box center [158, 43] width 306 height 14
